Goal: Task Accomplishment & Management: Complete application form

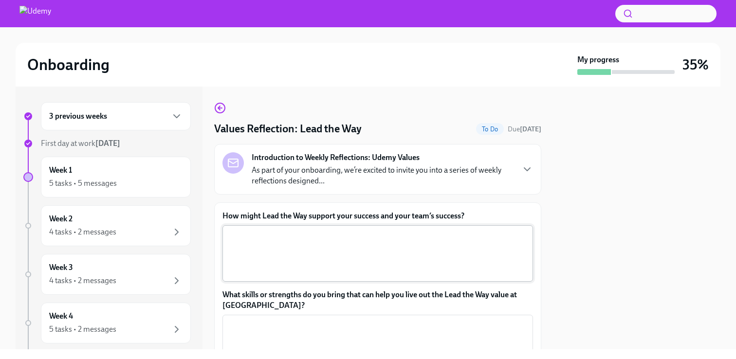
click at [361, 239] on textarea "How might Lead the Way support your success and your team’s success?" at bounding box center [377, 253] width 299 height 47
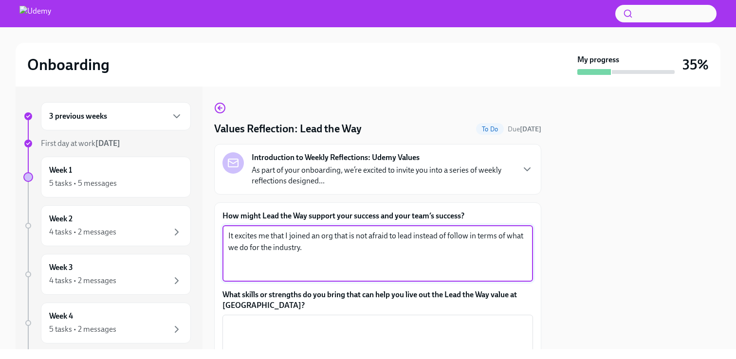
click at [261, 246] on textarea "It excites me that I joined an org that is not afraid to lead instead of follow…" at bounding box center [377, 253] width 299 height 47
click at [300, 248] on textarea "It excites me that I joined an org that is not afraid to lead instead of follow…" at bounding box center [377, 253] width 299 height 47
click at [304, 251] on textarea "It excites me that I joined an org that is not afraid to lead instead of follow…" at bounding box center [377, 253] width 299 height 47
click at [365, 250] on textarea "It excites me that I joined an org that is not afraid to lead instead of follow…" at bounding box center [377, 253] width 299 height 47
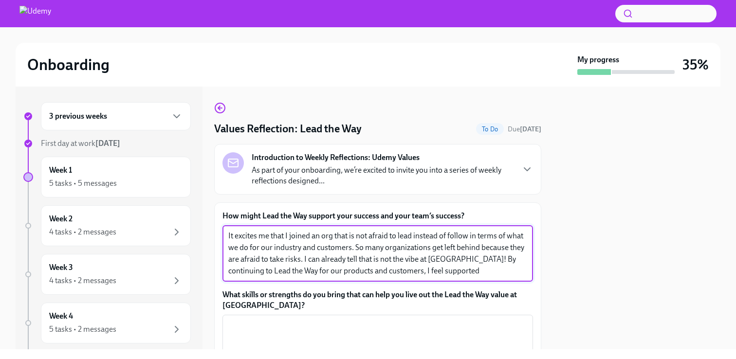
drag, startPoint x: 454, startPoint y: 271, endPoint x: 458, endPoint y: 259, distance: 12.2
click at [458, 259] on textarea "It excites me that I joined an org that is not afraid to lead instead of follow…" at bounding box center [377, 253] width 299 height 47
click at [440, 269] on textarea "It excites me that I joined an org that is not afraid to lead instead of follow…" at bounding box center [377, 253] width 299 height 47
click at [518, 273] on textarea "It excites me that I joined an org that is not afraid to lead instead of follow…" at bounding box center [377, 253] width 299 height 47
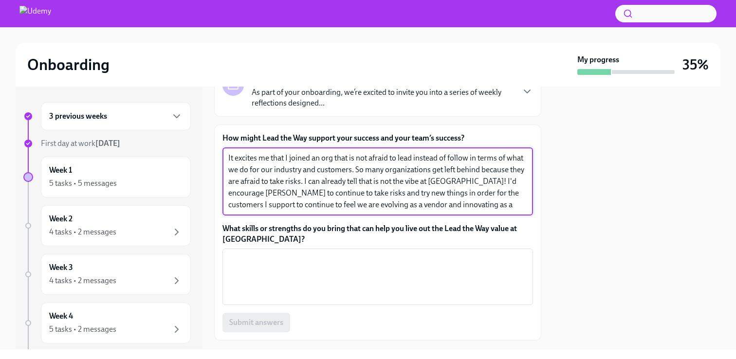
scroll to position [87, 0]
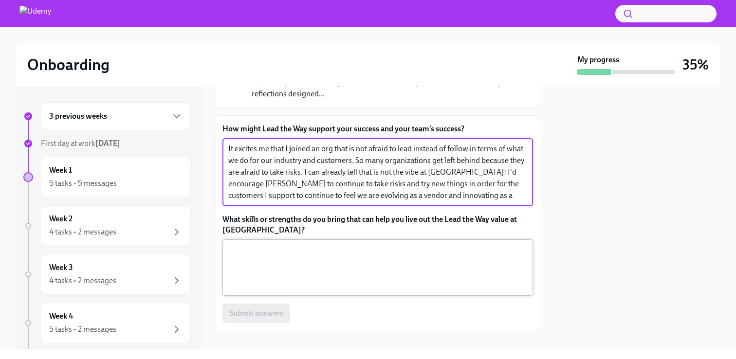
type textarea "It excites me that I joined an org that is not afraid to lead instead of follow…"
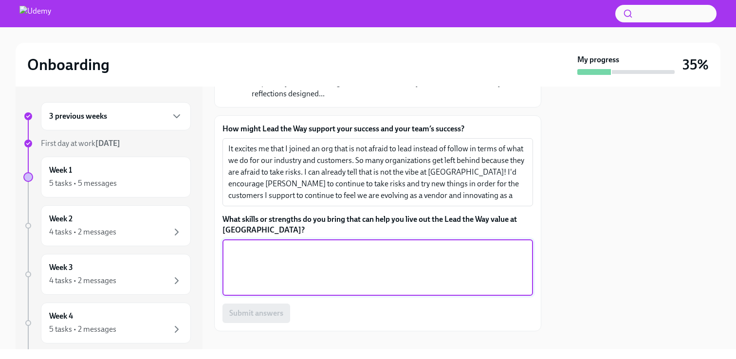
click at [399, 267] on textarea "What skills or strengths do you bring that can help you live out the Lead the W…" at bounding box center [377, 267] width 299 height 47
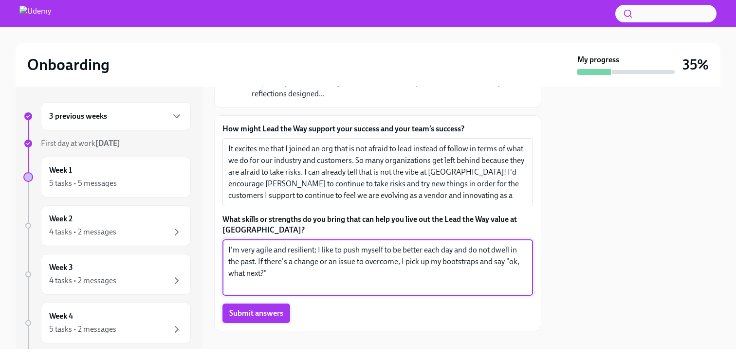
type textarea "I'm very agile and resilient; I like to push myself to be better each day and d…"
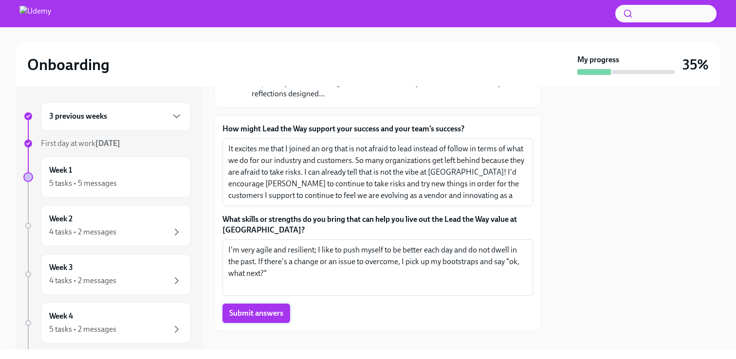
click at [267, 308] on button "Submit answers" at bounding box center [256, 313] width 68 height 19
